Goal: Information Seeking & Learning: Understand process/instructions

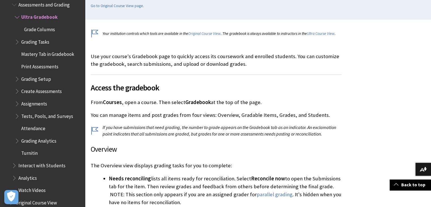
scroll to position [151, 0]
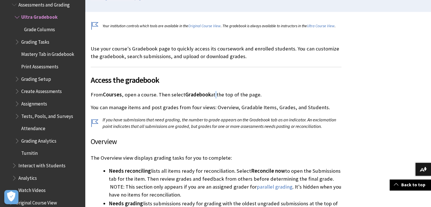
drag, startPoint x: 433, startPoint y: 205, endPoint x: 215, endPoint y: 96, distance: 244.1
click at [215, 96] on p "From Courses , open a course. Then select Gradebook at the top of the page." at bounding box center [216, 94] width 251 height 7
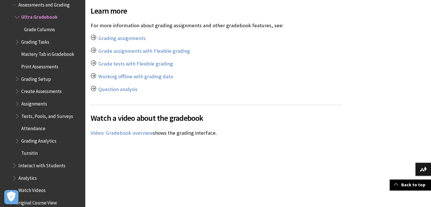
scroll to position [3339, 0]
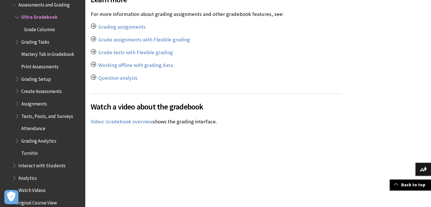
click at [24, 41] on span "Grading Tasks" at bounding box center [35, 41] width 28 height 8
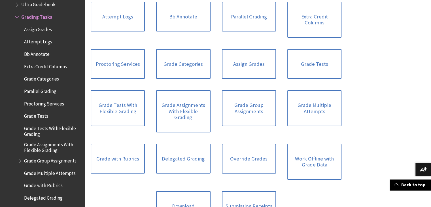
scroll to position [179, 0]
click at [308, 56] on link "Grade Tests" at bounding box center [315, 63] width 54 height 30
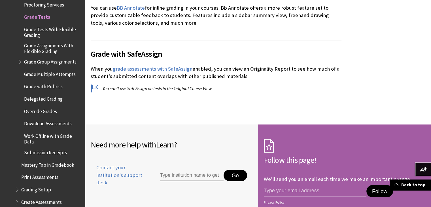
scroll to position [1327, 0]
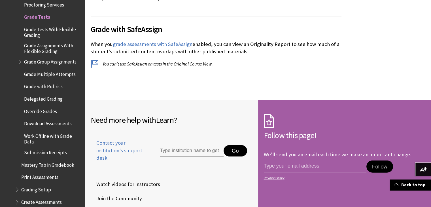
click at [17, 187] on span "Book outline for Blackboard Learn Help" at bounding box center [18, 188] width 6 height 7
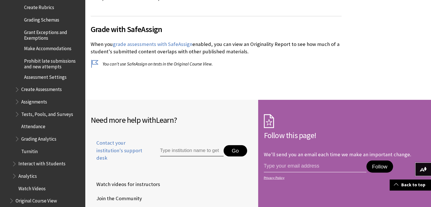
scroll to position [1139, 0]
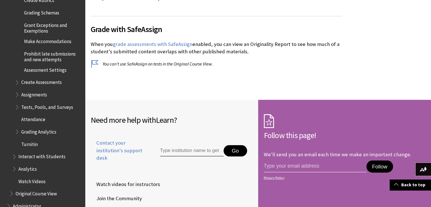
click at [16, 102] on span "Book outline for Blackboard Learn Help" at bounding box center [18, 105] width 6 height 7
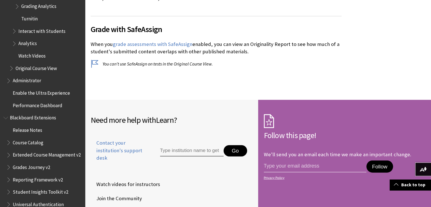
scroll to position [1300, 0]
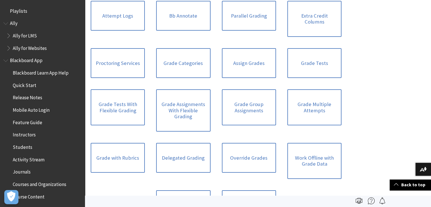
scroll to position [827, 0]
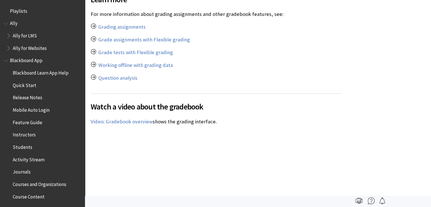
scroll to position [814, 0]
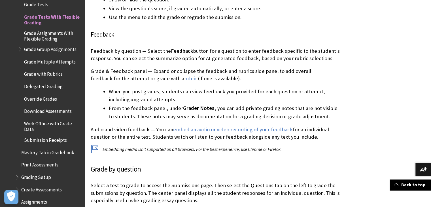
scroll to position [970, 0]
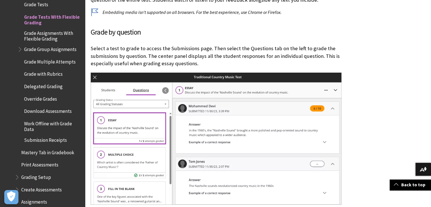
scroll to position [1140, 0]
